Goal: Task Accomplishment & Management: Use online tool/utility

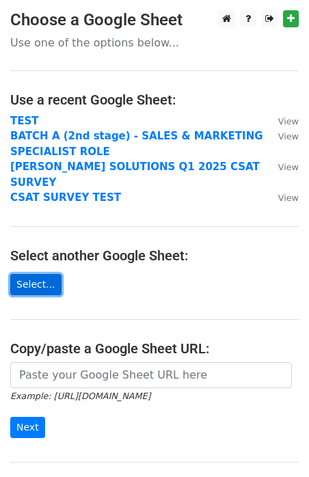
click at [45, 274] on link "Select..." at bounding box center [35, 284] width 51 height 21
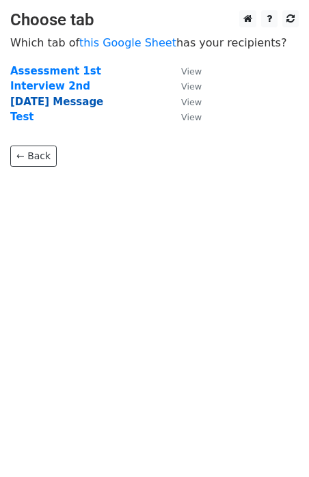
click at [43, 104] on strong "Independence Day Message" at bounding box center [56, 102] width 93 height 12
click at [26, 117] on strong "Test" at bounding box center [22, 117] width 24 height 12
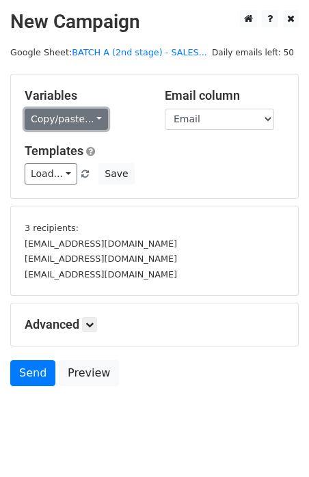
click at [79, 122] on link "Copy/paste..." at bounding box center [66, 119] width 83 height 21
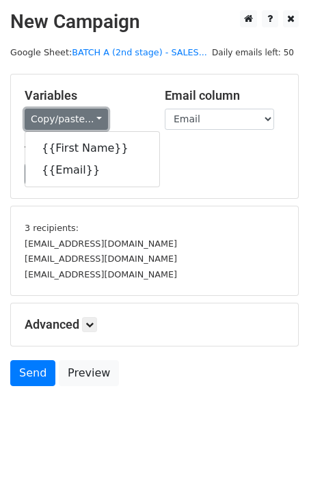
click at [79, 122] on link "Copy/paste..." at bounding box center [66, 119] width 83 height 21
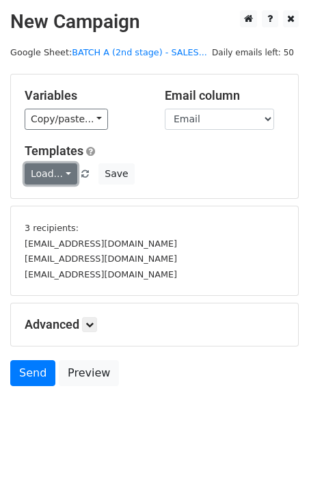
click at [59, 170] on link "Load..." at bounding box center [51, 173] width 53 height 21
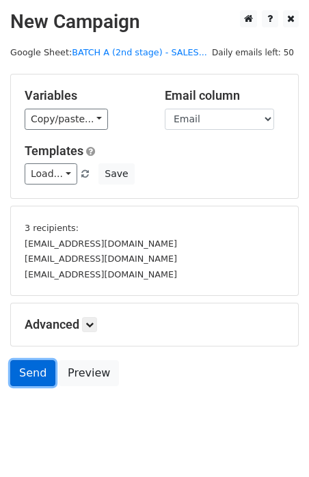
click at [31, 372] on link "Send" at bounding box center [32, 373] width 45 height 26
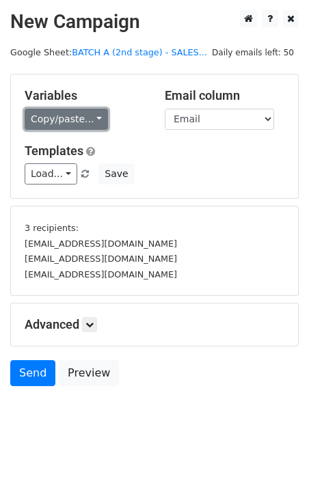
click at [60, 112] on link "Copy/paste..." at bounding box center [66, 119] width 83 height 21
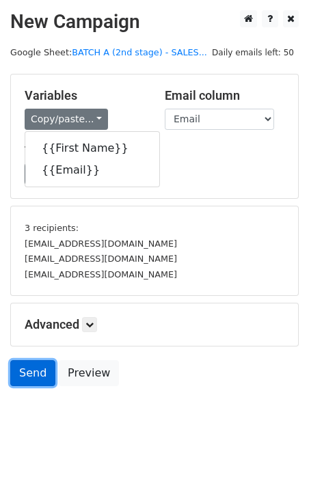
click at [29, 372] on link "Send" at bounding box center [32, 373] width 45 height 26
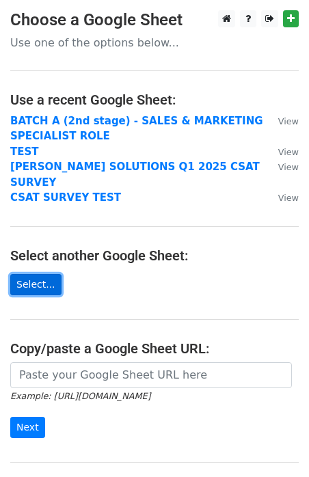
click at [30, 274] on link "Select..." at bounding box center [35, 284] width 51 height 21
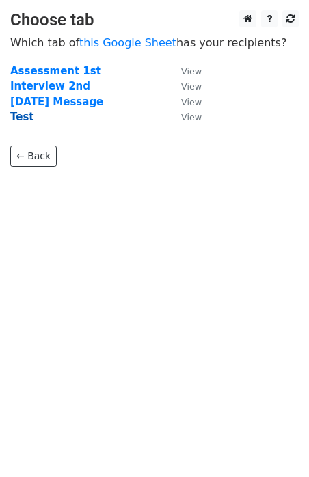
click at [31, 111] on strong "Test" at bounding box center [22, 117] width 24 height 12
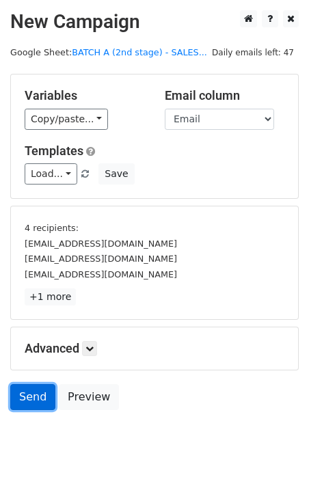
click at [34, 391] on link "Send" at bounding box center [32, 397] width 45 height 26
click at [34, 399] on link "Send" at bounding box center [32, 397] width 45 height 26
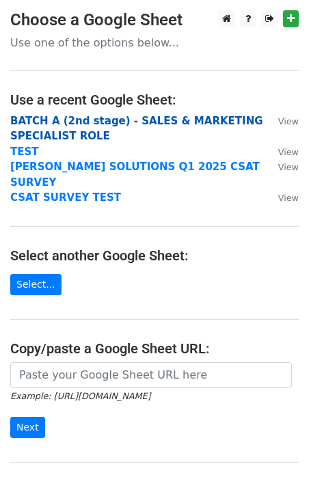
click at [84, 119] on strong "BATCH A (2nd stage) - SALES & MARKETING SPECIALIST ROLE" at bounding box center [136, 129] width 253 height 28
click at [81, 121] on strong "BATCH A (2nd stage) - SALES & MARKETING SPECIALIST ROLE" at bounding box center [136, 129] width 253 height 28
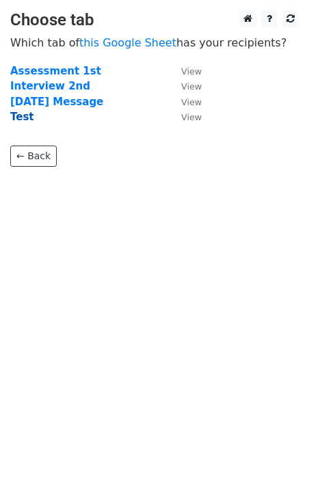
click at [27, 118] on strong "Test" at bounding box center [22, 117] width 24 height 12
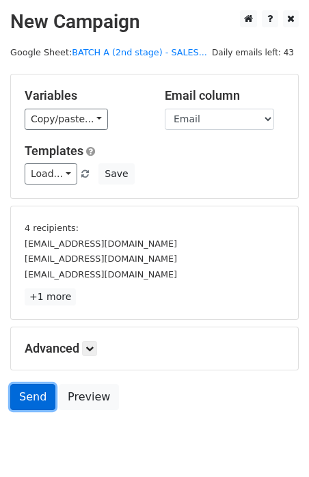
click at [31, 394] on link "Send" at bounding box center [32, 397] width 45 height 26
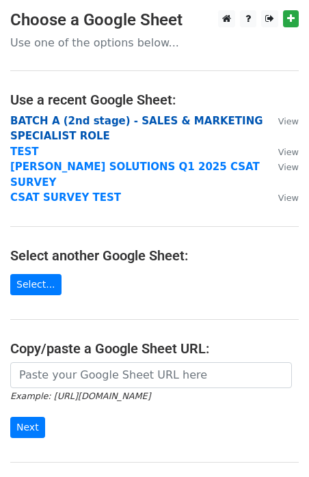
click at [45, 133] on strong "BATCH A (2nd stage) - SALES & MARKETING SPECIALIST ROLE" at bounding box center [136, 129] width 253 height 28
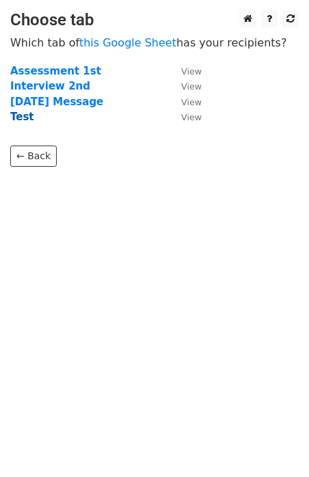
click at [25, 123] on strong "Test" at bounding box center [22, 117] width 24 height 12
click at [21, 119] on strong "Test" at bounding box center [22, 117] width 24 height 12
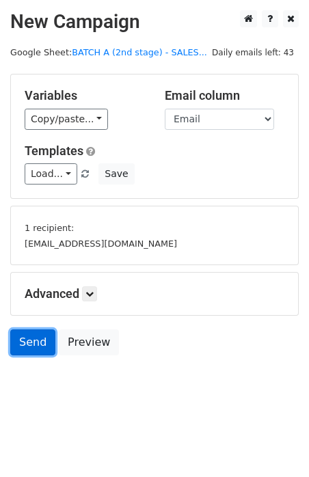
click at [25, 347] on link "Send" at bounding box center [32, 343] width 45 height 26
click at [38, 339] on link "Send" at bounding box center [32, 343] width 45 height 26
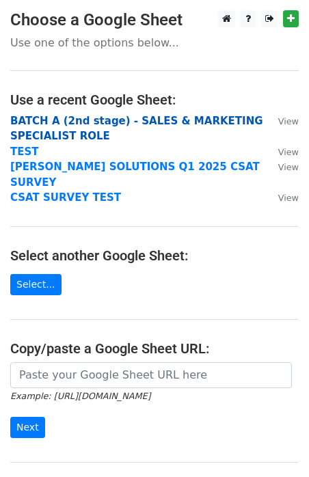
click at [49, 127] on strong "BATCH A (2nd stage) - SALES & MARKETING SPECIALIST ROLE" at bounding box center [136, 129] width 253 height 28
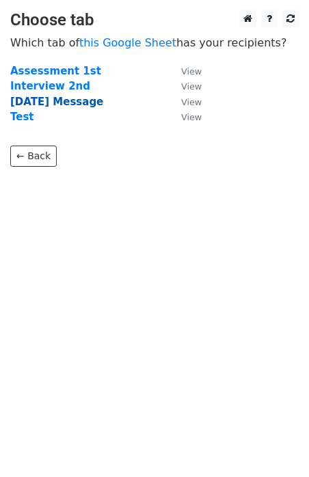
click at [43, 100] on strong "Independence Day Message" at bounding box center [56, 102] width 93 height 12
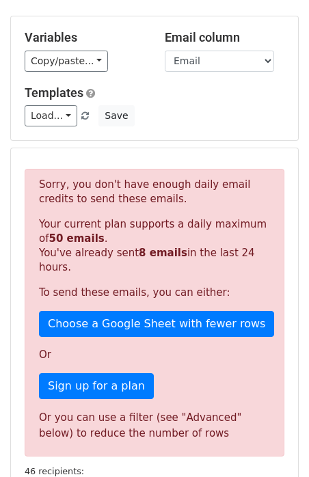
scroll to position [62, 0]
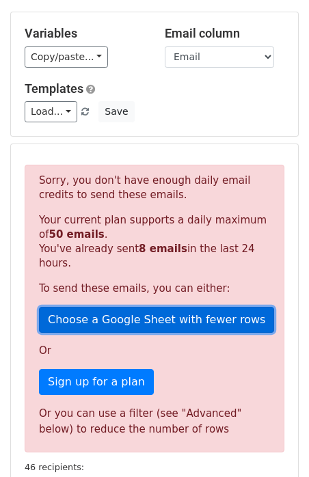
click at [126, 317] on link "Choose a Google Sheet with fewer rows" at bounding box center [156, 320] width 235 height 26
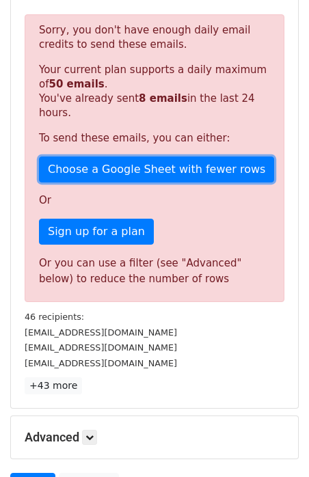
scroll to position [279, 0]
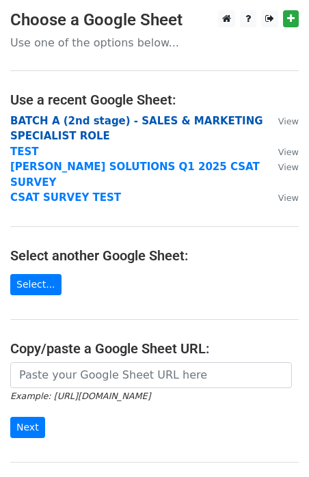
click at [65, 120] on strong "BATCH A (2nd stage) - SALES & MARKETING SPECIALIST ROLE" at bounding box center [136, 129] width 253 height 28
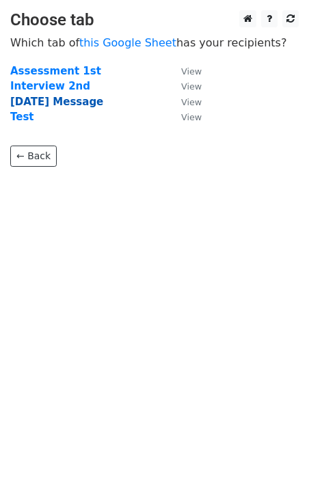
click at [47, 101] on strong "Independence Day Message" at bounding box center [56, 102] width 93 height 12
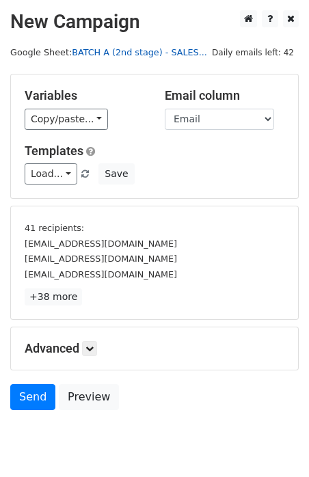
click at [122, 51] on link "BATCH A (2nd stage) - SALES..." at bounding box center [139, 52] width 135 height 10
click at [88, 347] on link at bounding box center [89, 348] width 15 height 15
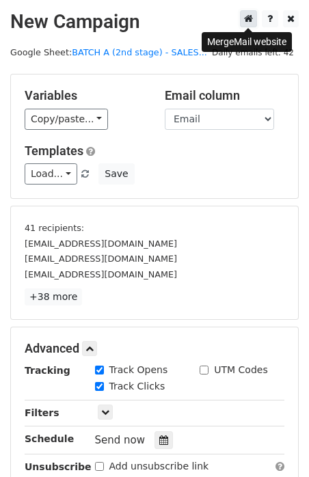
click at [248, 19] on icon at bounding box center [248, 19] width 9 height 10
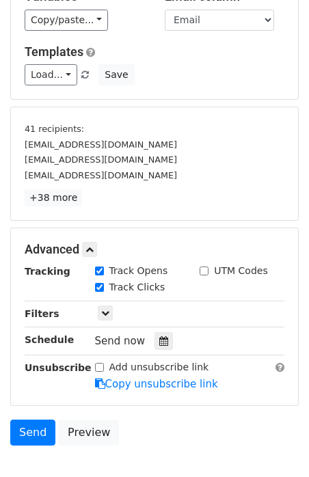
scroll to position [102, 0]
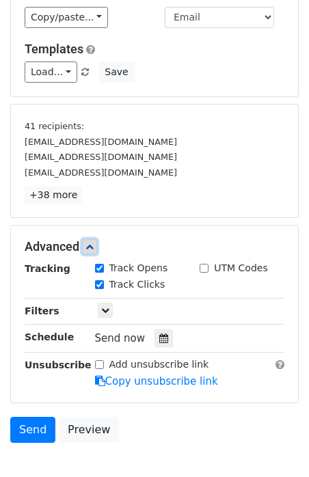
click at [93, 248] on icon at bounding box center [89, 247] width 8 height 8
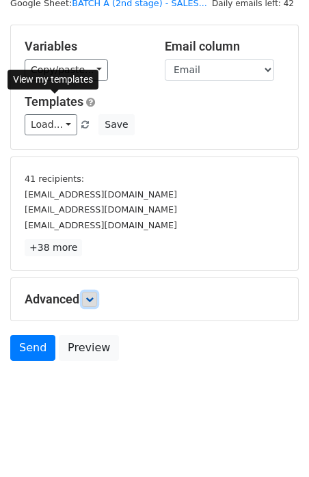
scroll to position [0, 0]
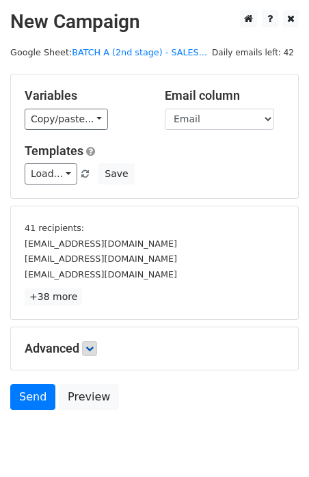
click at [90, 358] on div "Advanced Tracking Track Opens UTM Codes Track Clicks Filters Only include sprea…" at bounding box center [154, 349] width 287 height 42
click at [92, 355] on link at bounding box center [89, 348] width 15 height 15
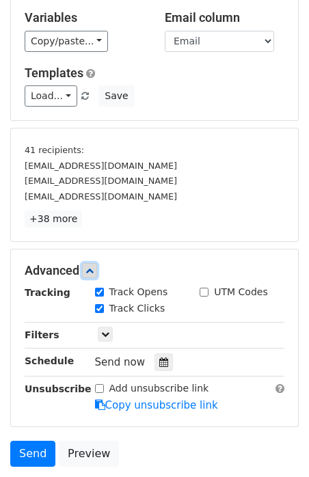
scroll to position [82, 0]
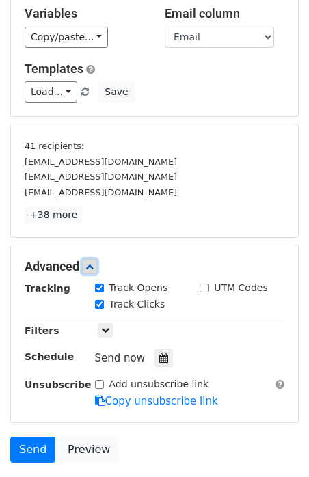
click at [94, 265] on icon at bounding box center [89, 267] width 8 height 8
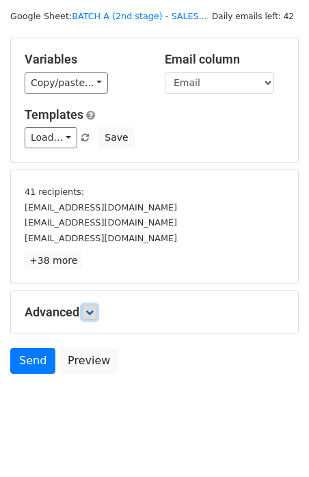
scroll to position [49, 0]
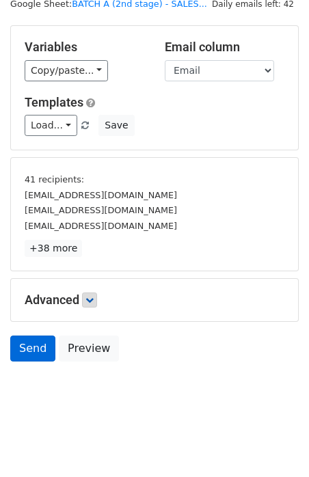
click at [42, 350] on link "Send" at bounding box center [32, 349] width 45 height 26
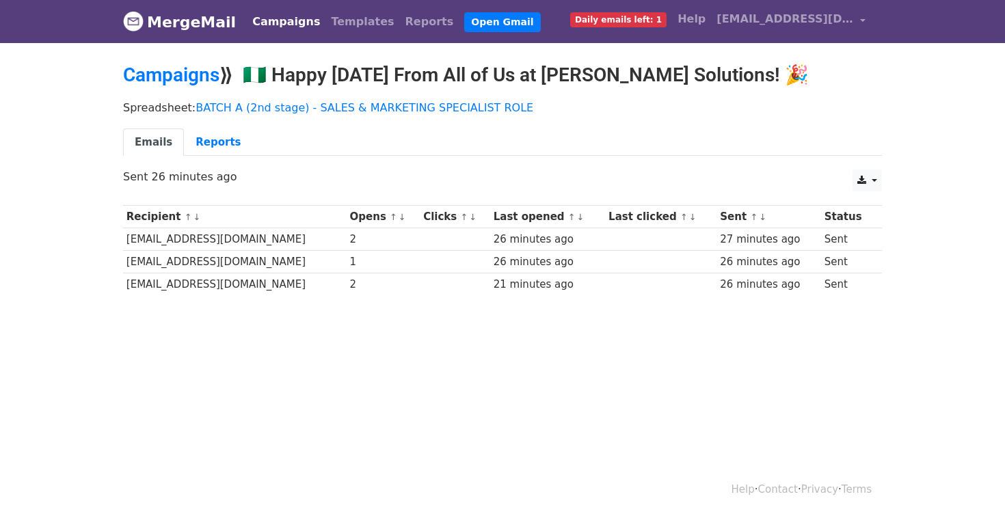
click at [202, 127] on div "Spreadsheet: BATCH A (2nd stage) - SALES & MARKETING SPECIALIST ROLE Emails Rep…" at bounding box center [503, 132] width 780 height 77
click at [203, 143] on link "Reports" at bounding box center [218, 143] width 68 height 28
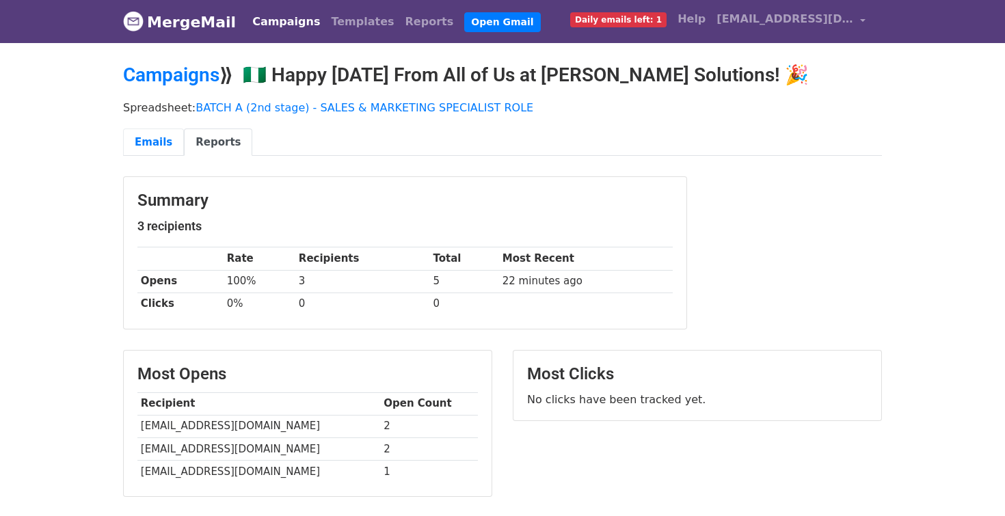
click at [160, 140] on link "Emails" at bounding box center [153, 143] width 61 height 28
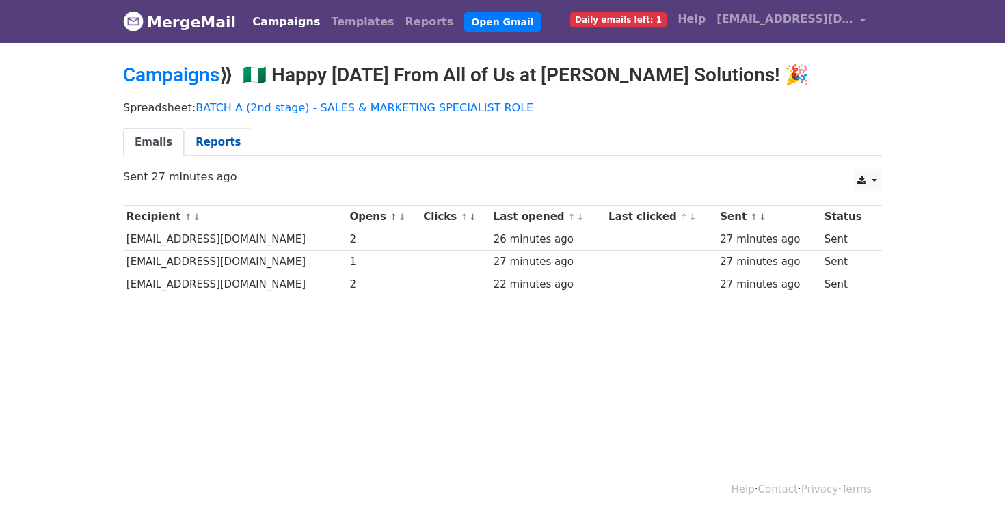
click at [207, 148] on link "Reports" at bounding box center [218, 143] width 68 height 28
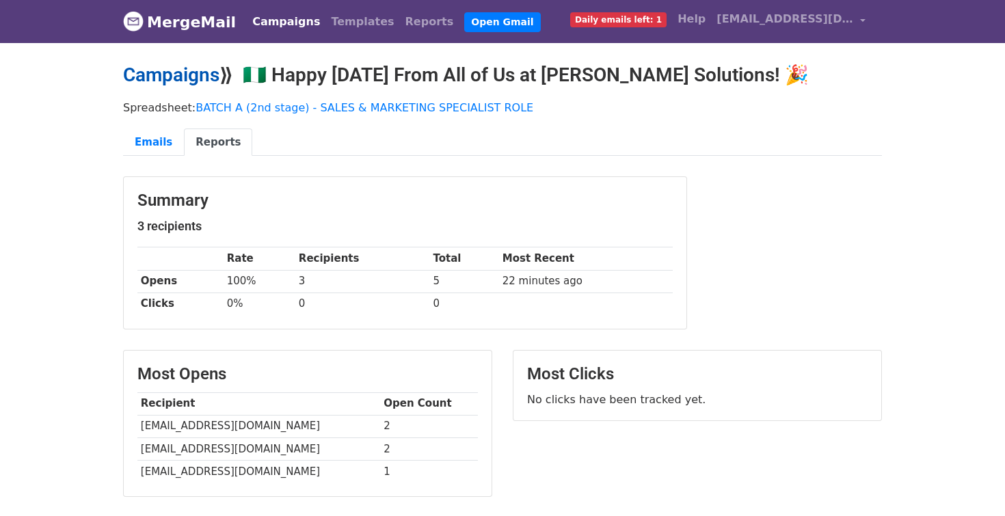
click at [184, 70] on link "Campaigns" at bounding box center [171, 75] width 96 height 23
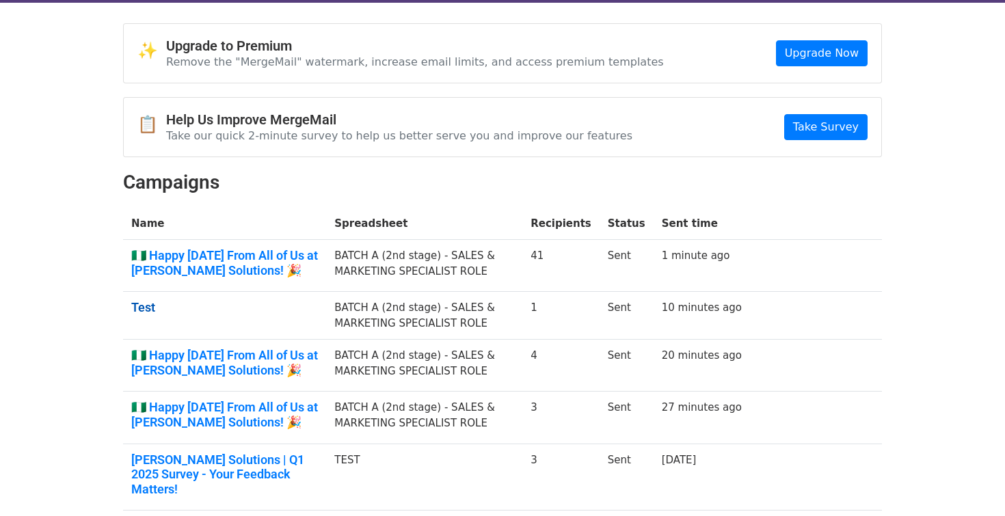
scroll to position [34, 0]
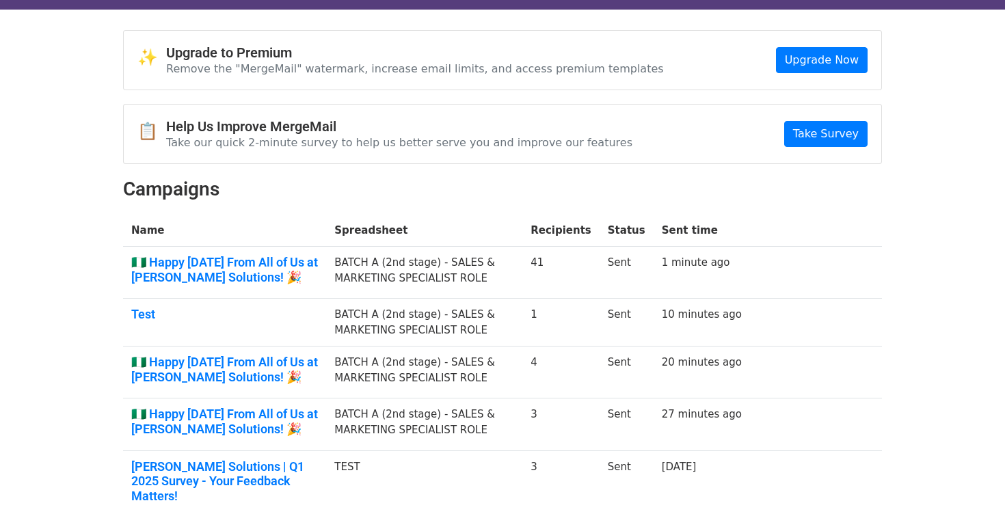
click at [436, 274] on td "BATCH A (2nd stage) - SALES & MARKETING SPECIALIST ROLE" at bounding box center [424, 273] width 196 height 52
click at [310, 262] on link "🇳🇬 Happy [DATE] From All of Us at [PERSON_NAME] Solutions! 🎉" at bounding box center [224, 269] width 187 height 29
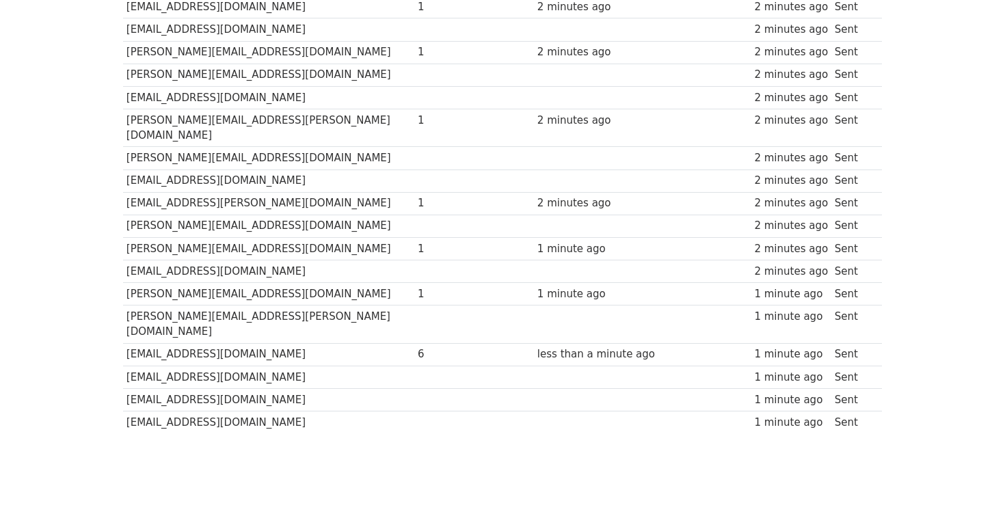
scroll to position [761, 0]
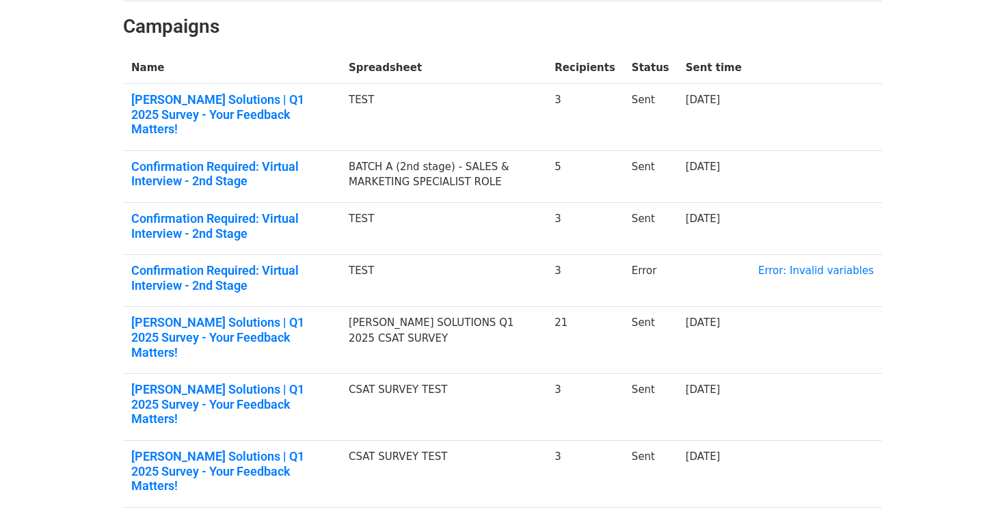
scroll to position [196, 0]
